Goal: Task Accomplishment & Management: Manage account settings

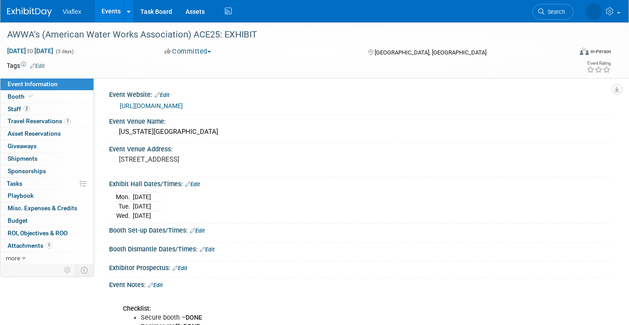
click at [109, 11] on link "Events" at bounding box center [111, 11] width 33 height 22
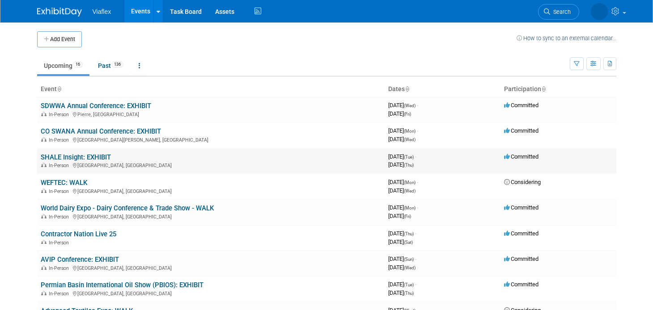
click at [88, 157] on link "SHALE Insight: EXHIBIT" at bounding box center [76, 157] width 70 height 8
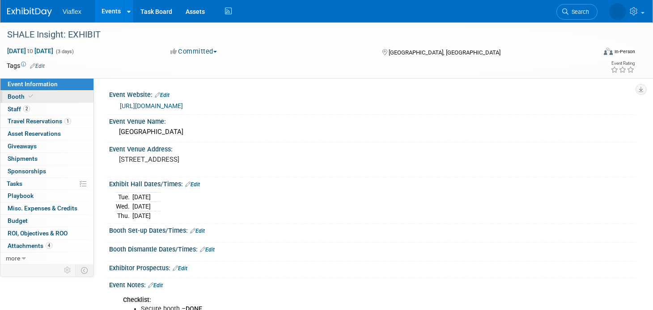
click at [17, 96] on span "Booth" at bounding box center [21, 96] width 27 height 7
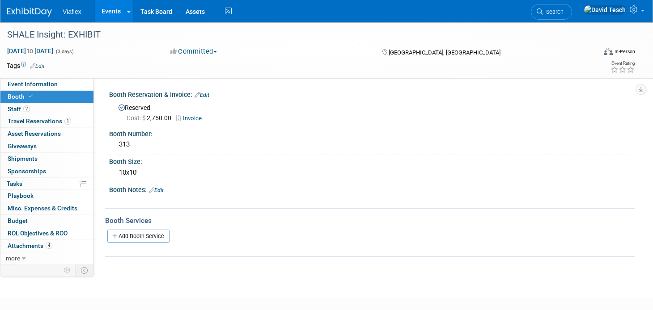
click at [164, 190] on link "Edit" at bounding box center [156, 190] width 15 height 6
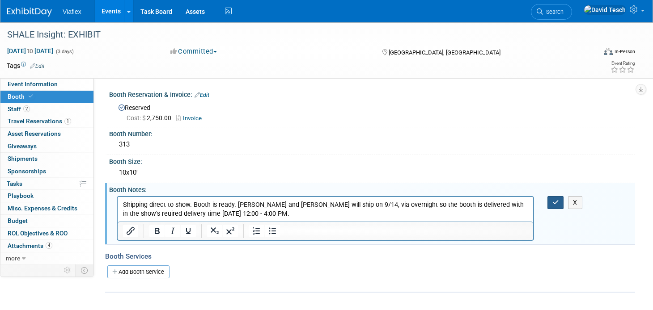
click at [548, 203] on button "button" at bounding box center [555, 202] width 17 height 13
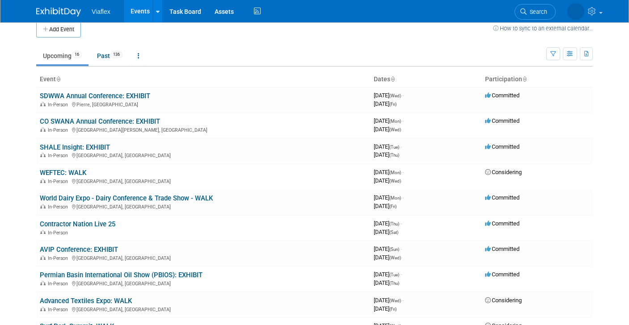
scroll to position [16, 0]
